Goal: Information Seeking & Learning: Learn about a topic

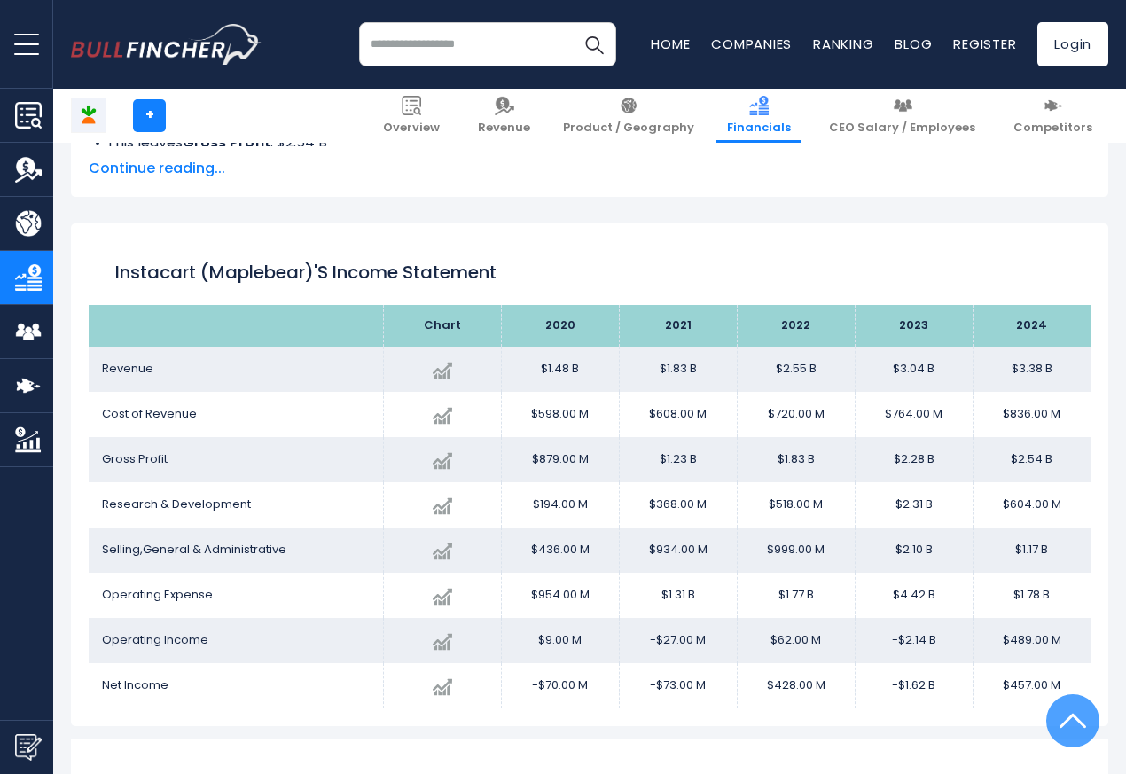
scroll to position [960, 0]
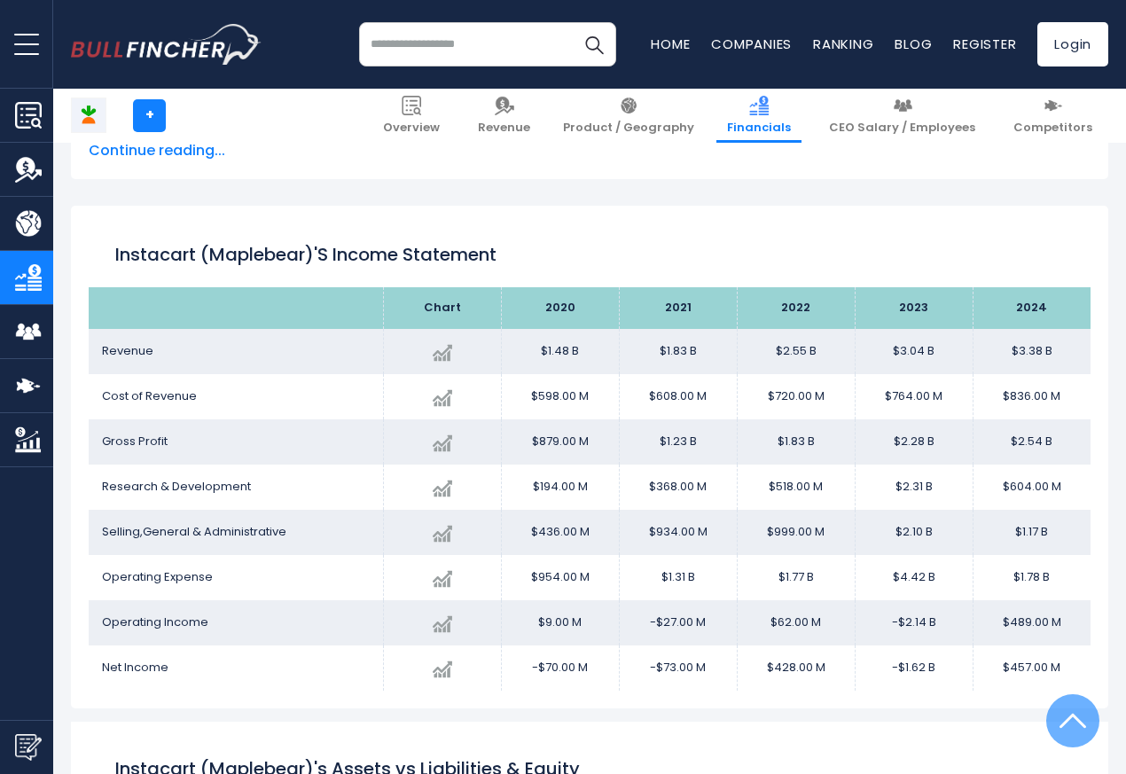
scroll to position [960, 0]
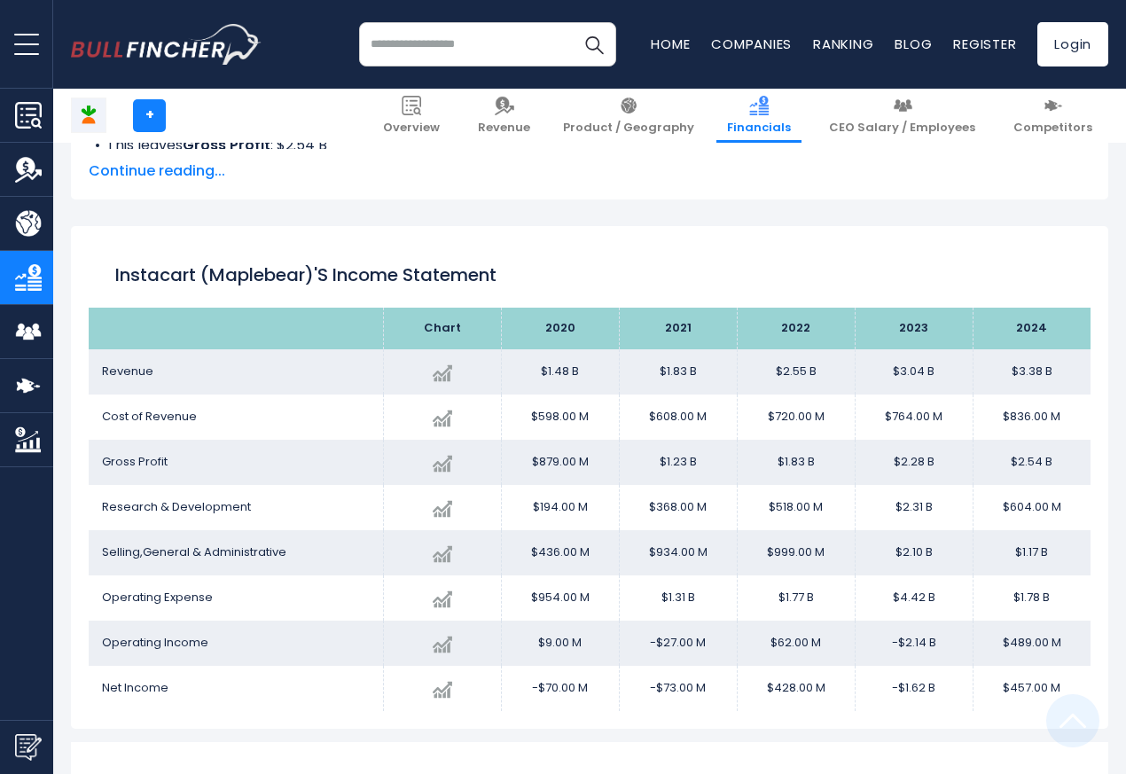
scroll to position [960, 0]
